Goal: Information Seeking & Learning: Stay updated

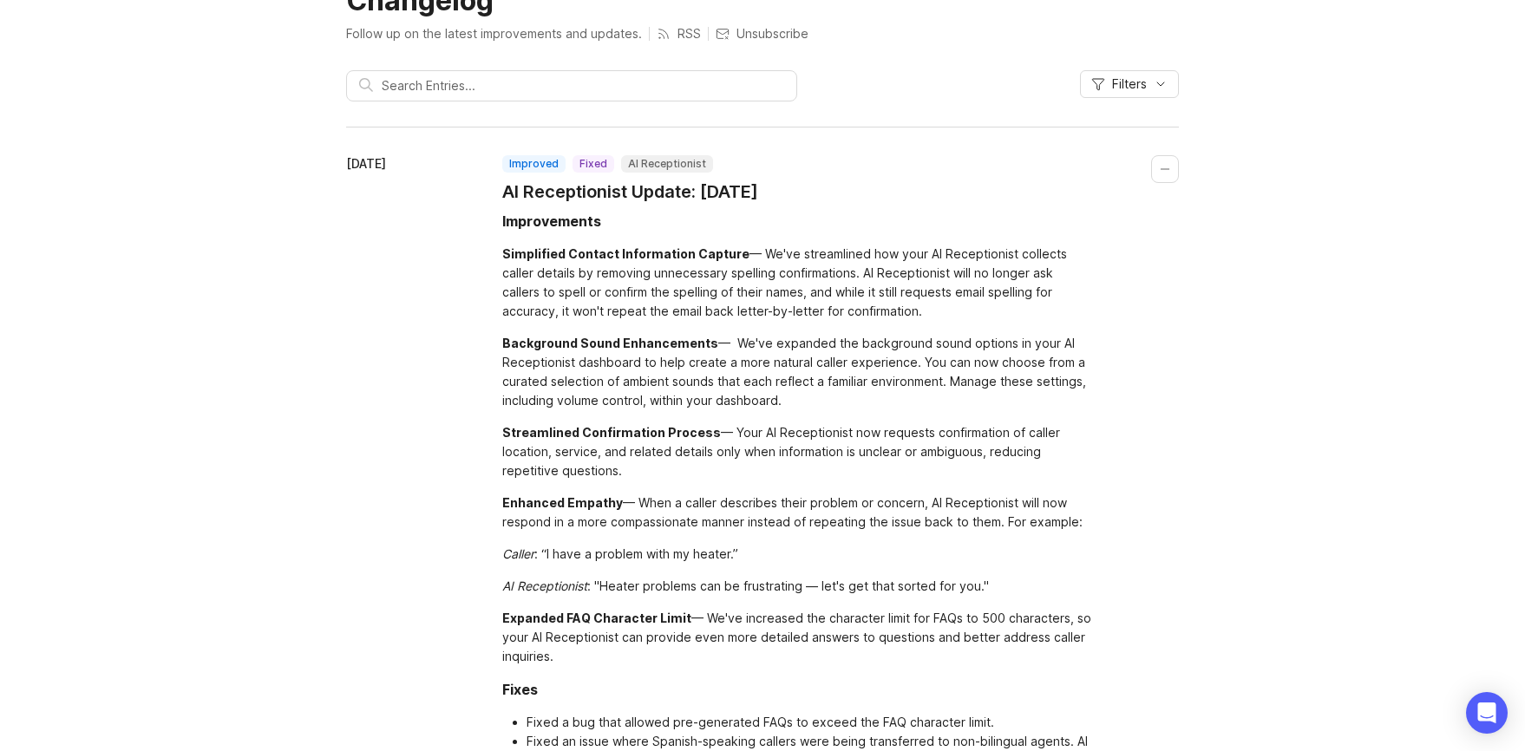
scroll to position [172, 0]
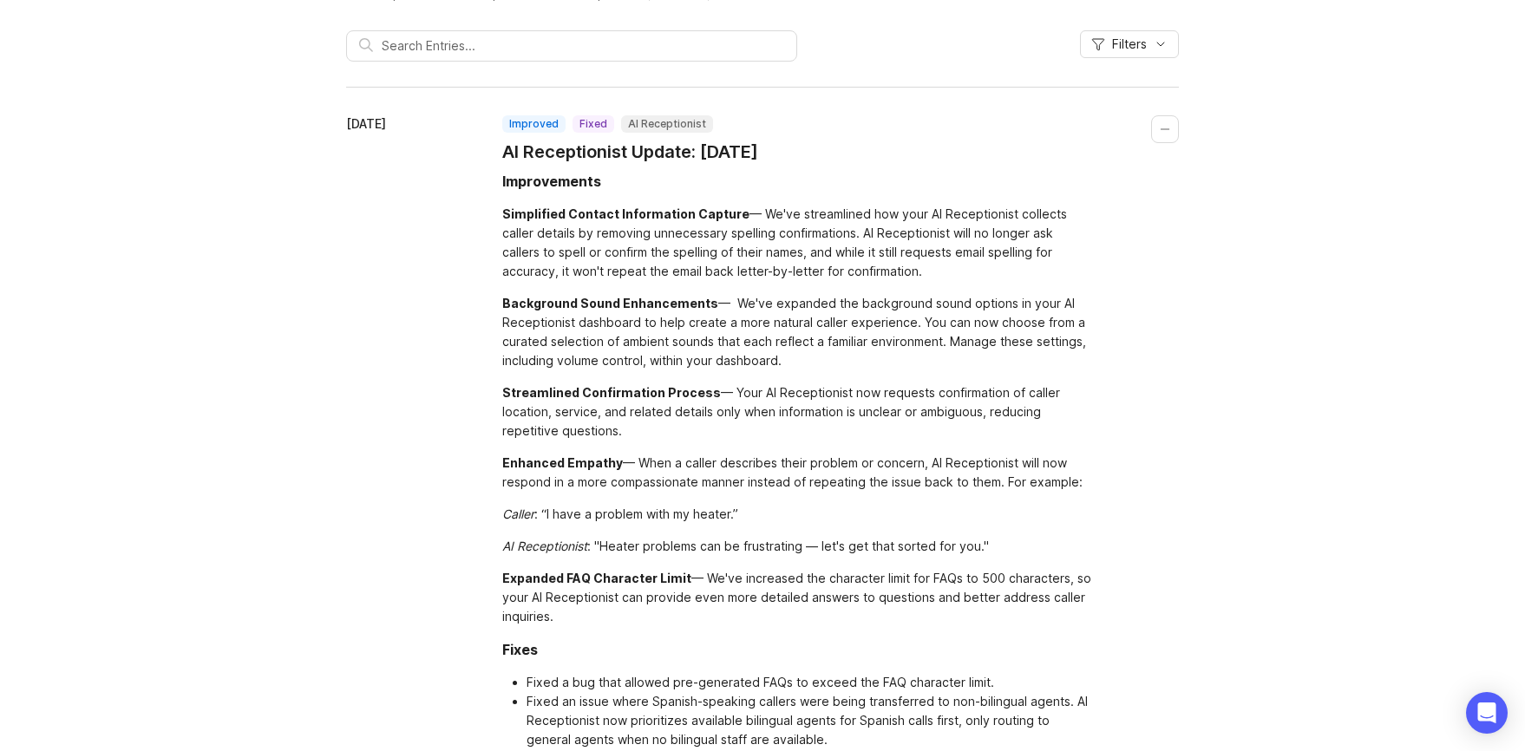
drag, startPoint x: 815, startPoint y: 365, endPoint x: 732, endPoint y: 305, distance: 102.5
click at [732, 305] on div "Background Sound Enhancements — We've expanded the background sound options in …" at bounding box center [797, 332] width 590 height 76
copy div "We've expanded the background sound options in your AI Receptionist dashboard t…"
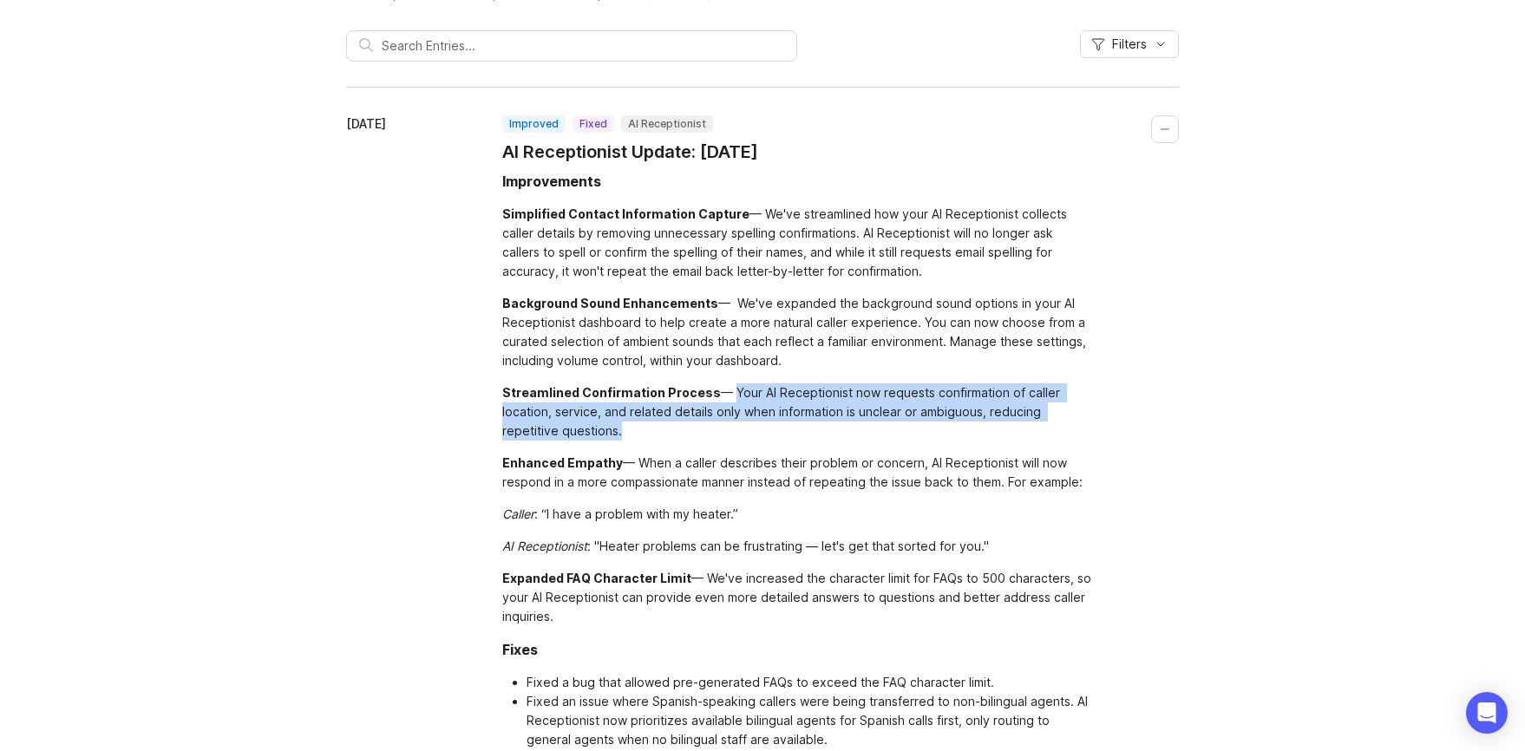
drag, startPoint x: 665, startPoint y: 428, endPoint x: 727, endPoint y: 391, distance: 72.0
click at [727, 391] on div "Streamlined Confirmation Process — Your AI Receptionist now requests confirmati…" at bounding box center [797, 411] width 590 height 57
copy div "Your AI Receptionist now requests confirmation of caller location, service, and…"
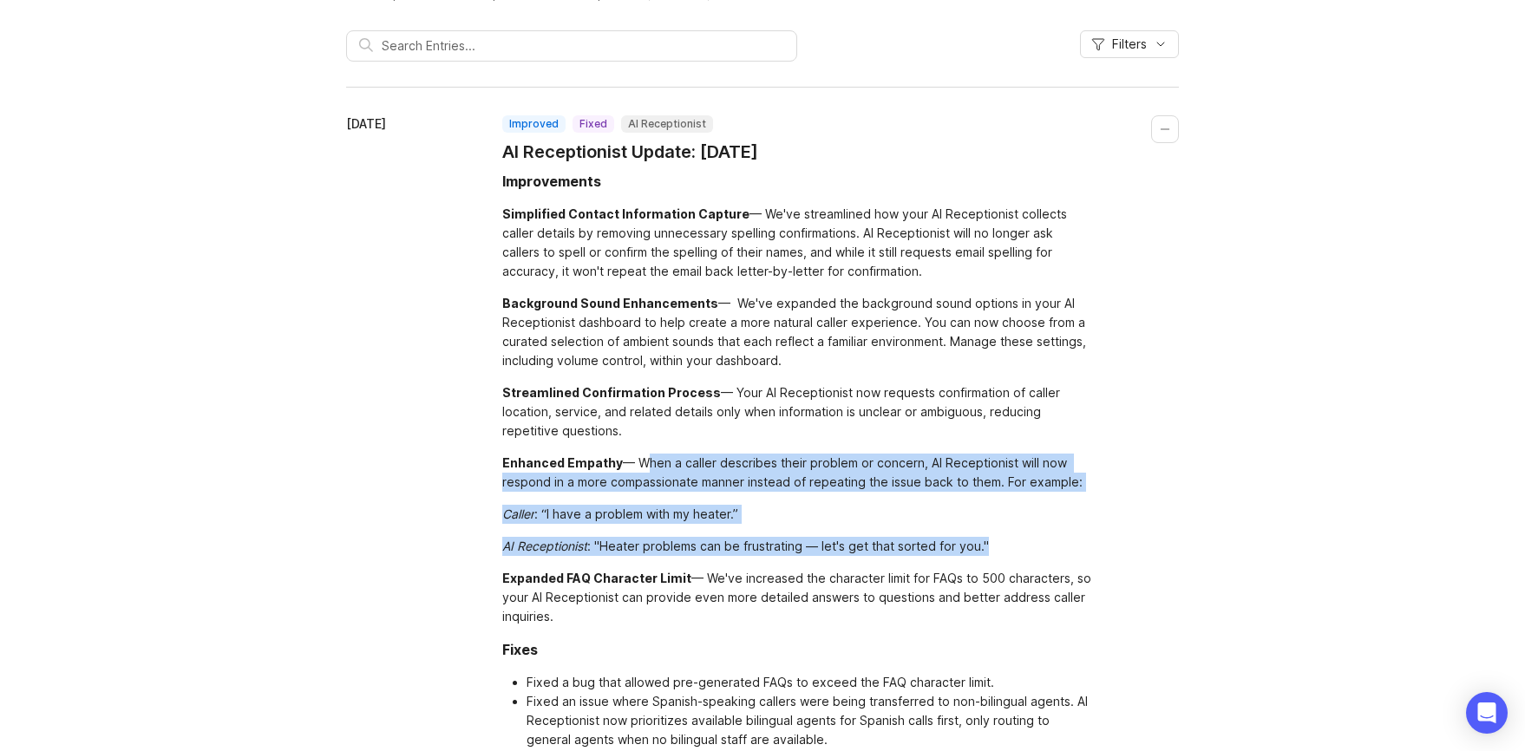
drag, startPoint x: 636, startPoint y: 459, endPoint x: 1052, endPoint y: 544, distance: 424.9
click at [1052, 544] on div "Improvements Simplified Contact Information Capture — We've streamlined how you…" at bounding box center [797, 479] width 590 height 617
copy div "When a caller describes their problem or concern, AI Receptionist will now resp…"
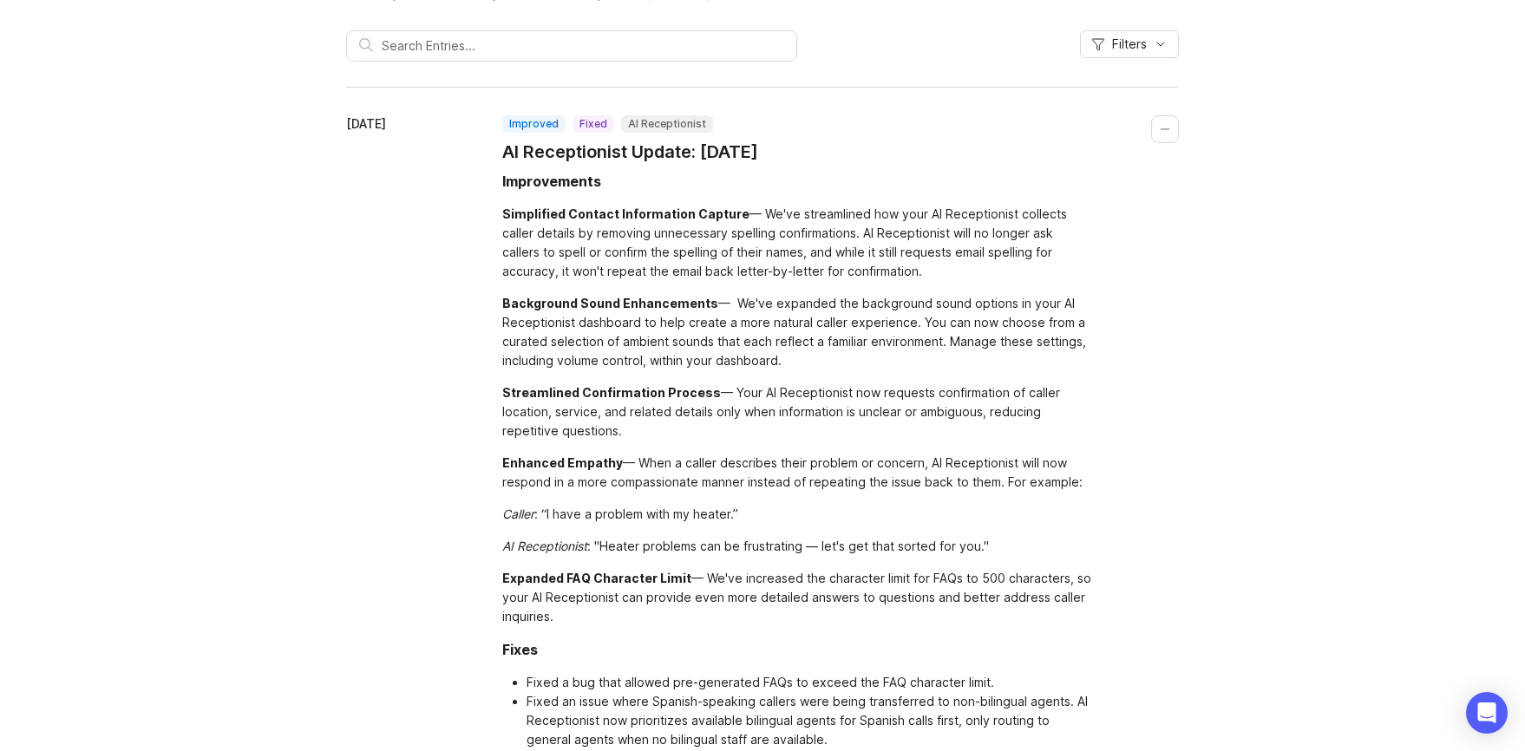
click at [731, 258] on div "Simplified Contact Information Capture — We've streamlined how your AI Receptio…" at bounding box center [797, 243] width 590 height 76
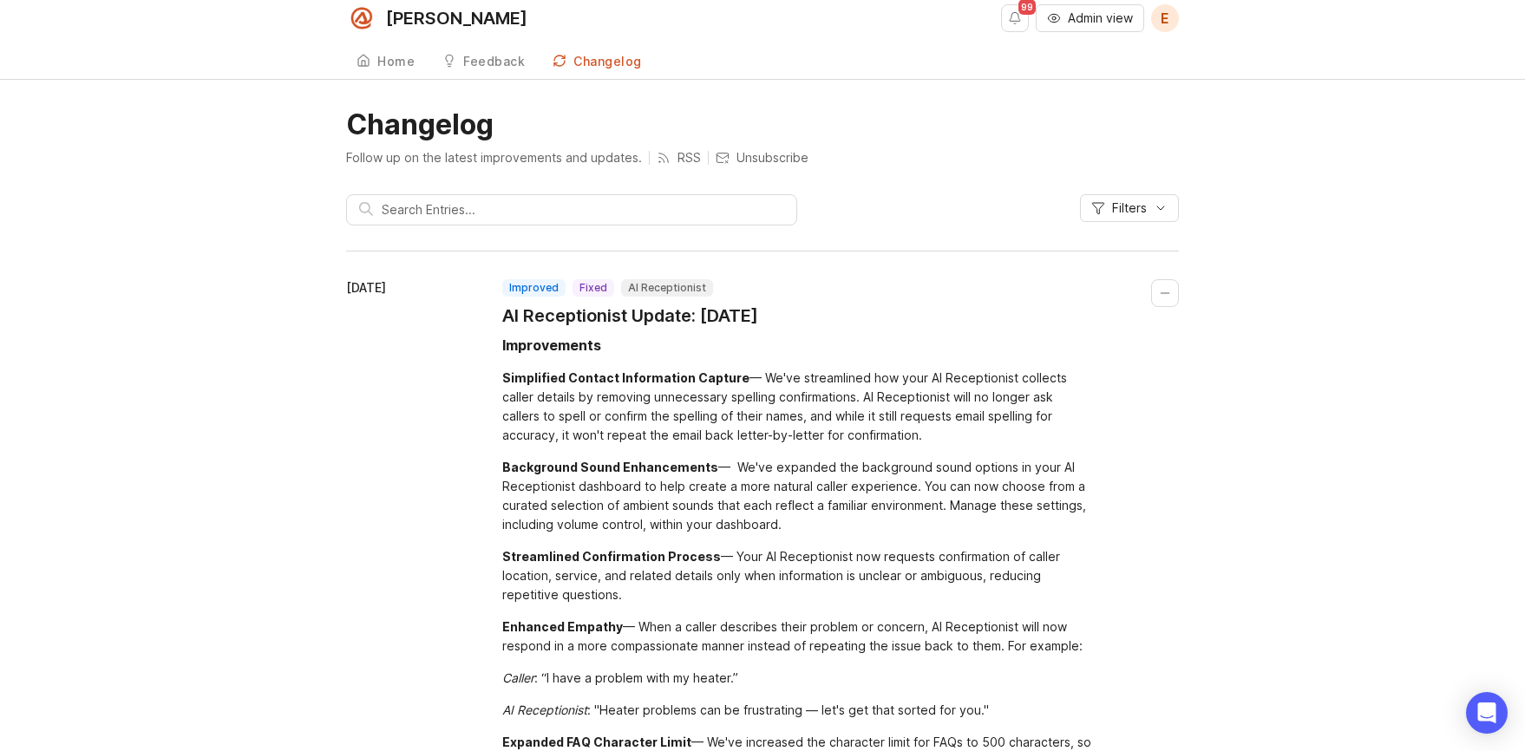
scroll to position [0, 0]
